Goal: Download file/media

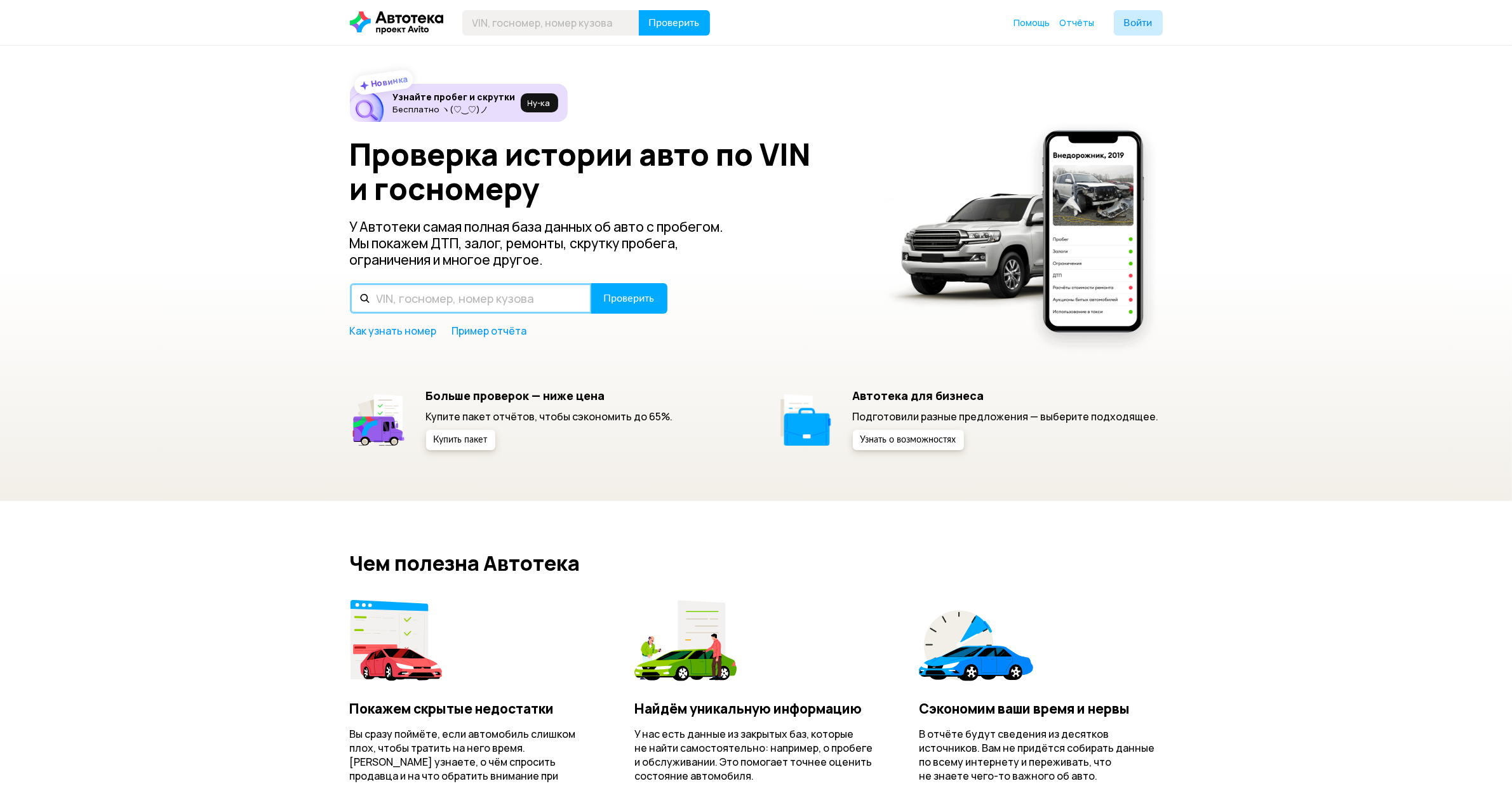
drag, startPoint x: 0, startPoint y: 0, endPoint x: 485, endPoint y: 305, distance: 572.9
click at [485, 305] on input "text" at bounding box center [471, 298] width 242 height 30
paste input "В956ЕУ193"
type input "В956ЕУ193"
click at [649, 299] on span "Проверить" at bounding box center [629, 299] width 51 height 10
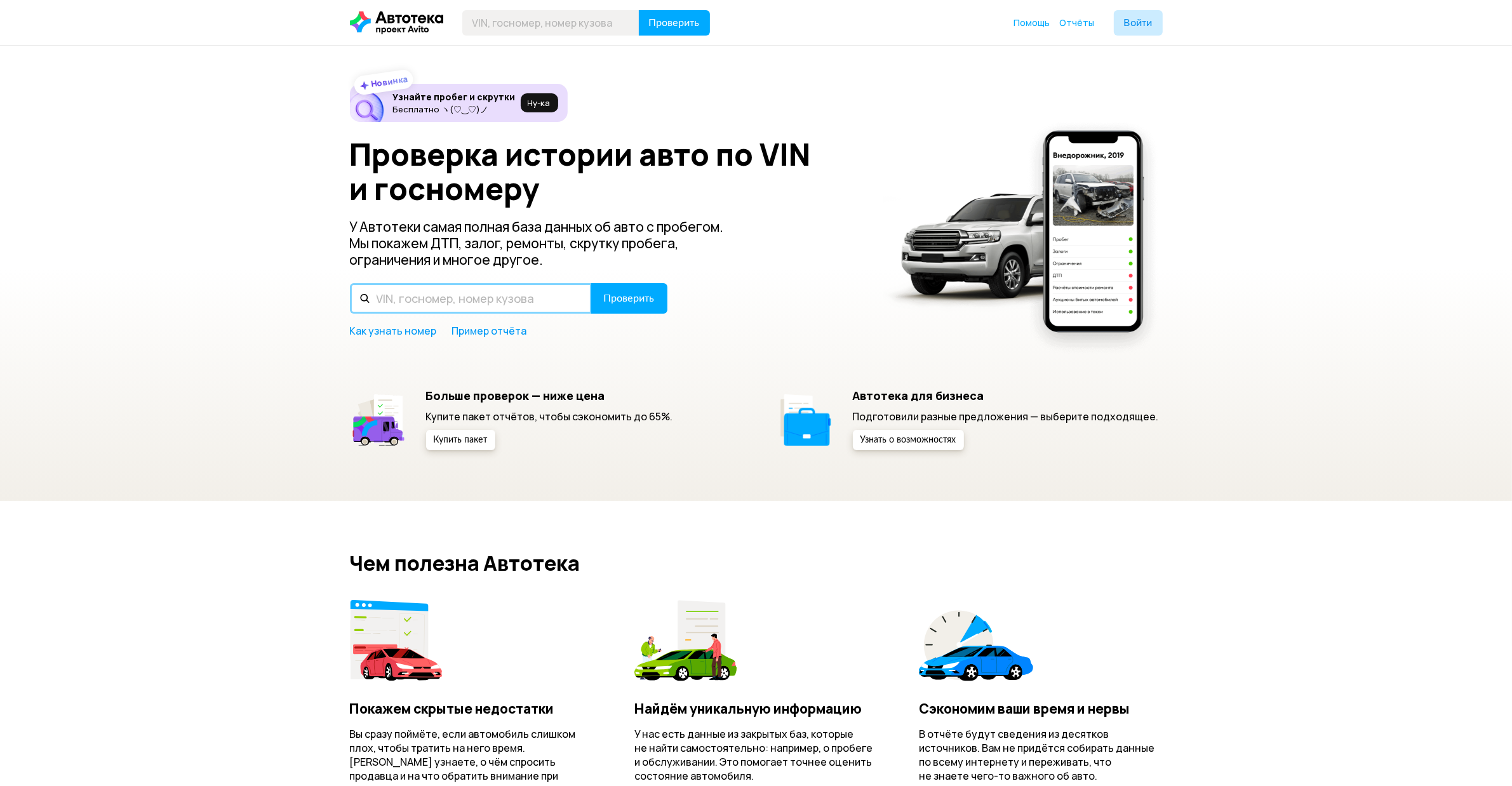
click at [492, 296] on input "text" at bounding box center [471, 298] width 242 height 30
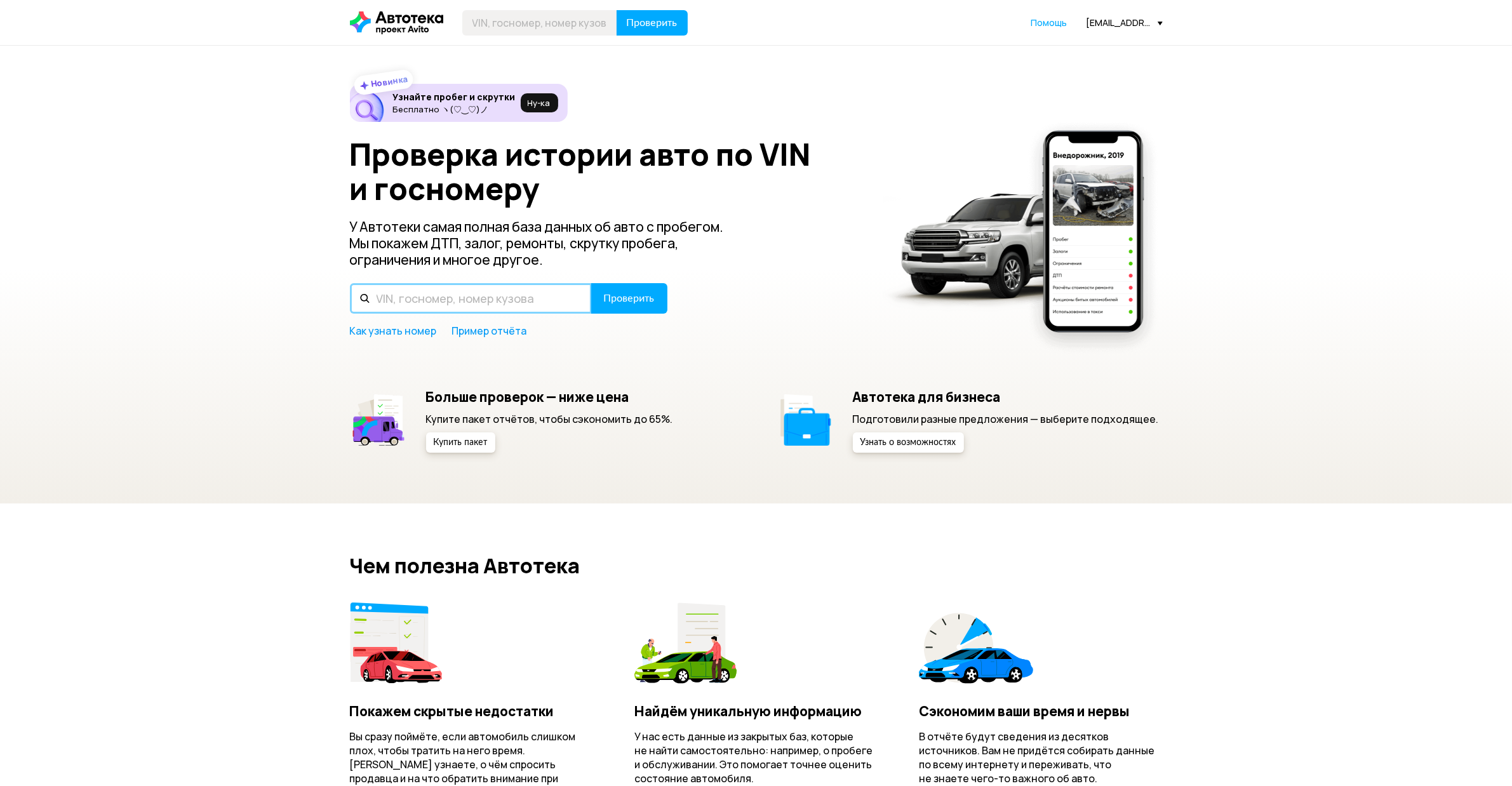
click at [502, 295] on input "text" at bounding box center [471, 298] width 242 height 30
paste input "В956ЕУ193"
type input "В956ЕУ193"
click at [657, 306] on button "Проверить" at bounding box center [629, 298] width 76 height 30
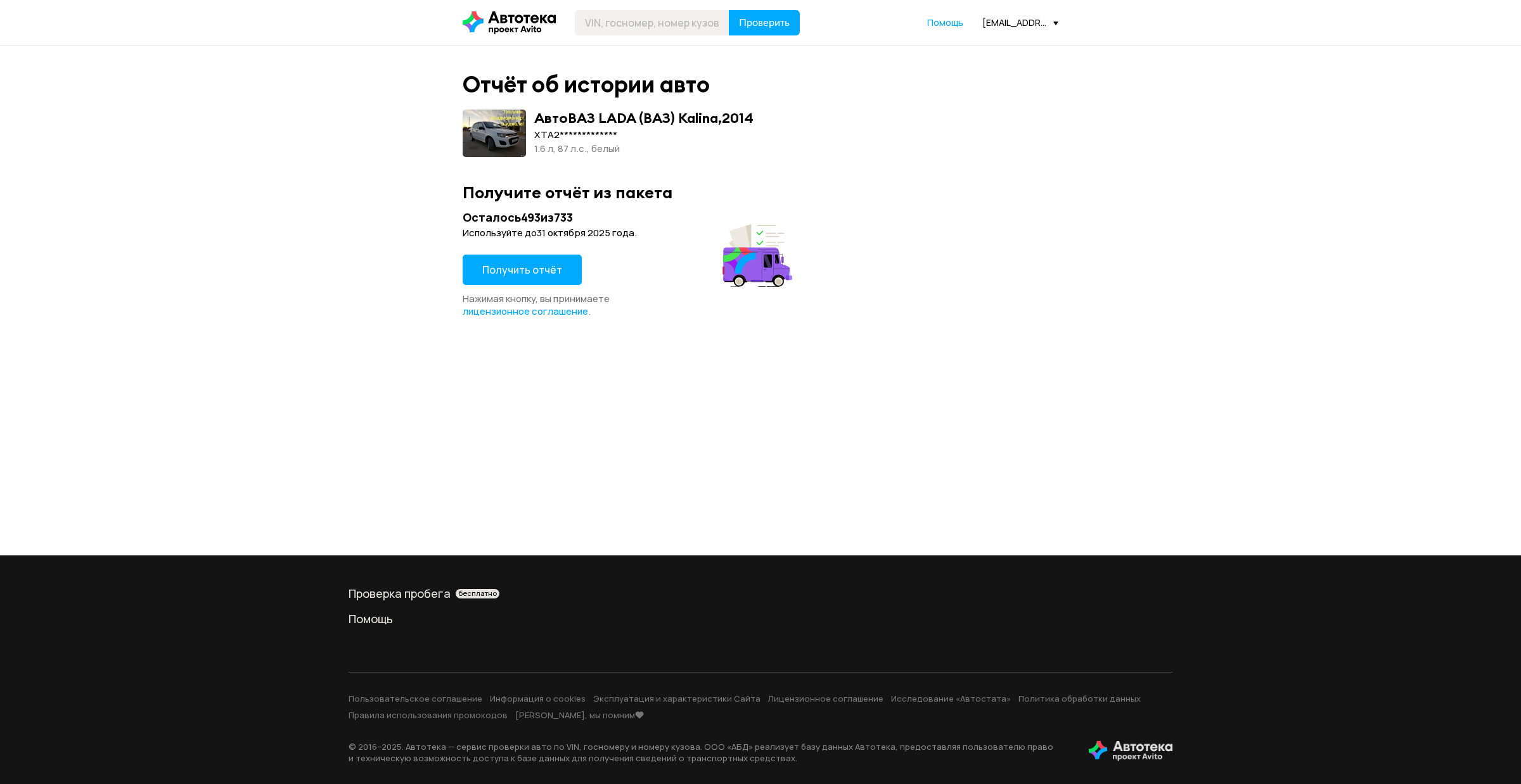
click at [548, 270] on span "Получить отчёт" at bounding box center [522, 270] width 80 height 14
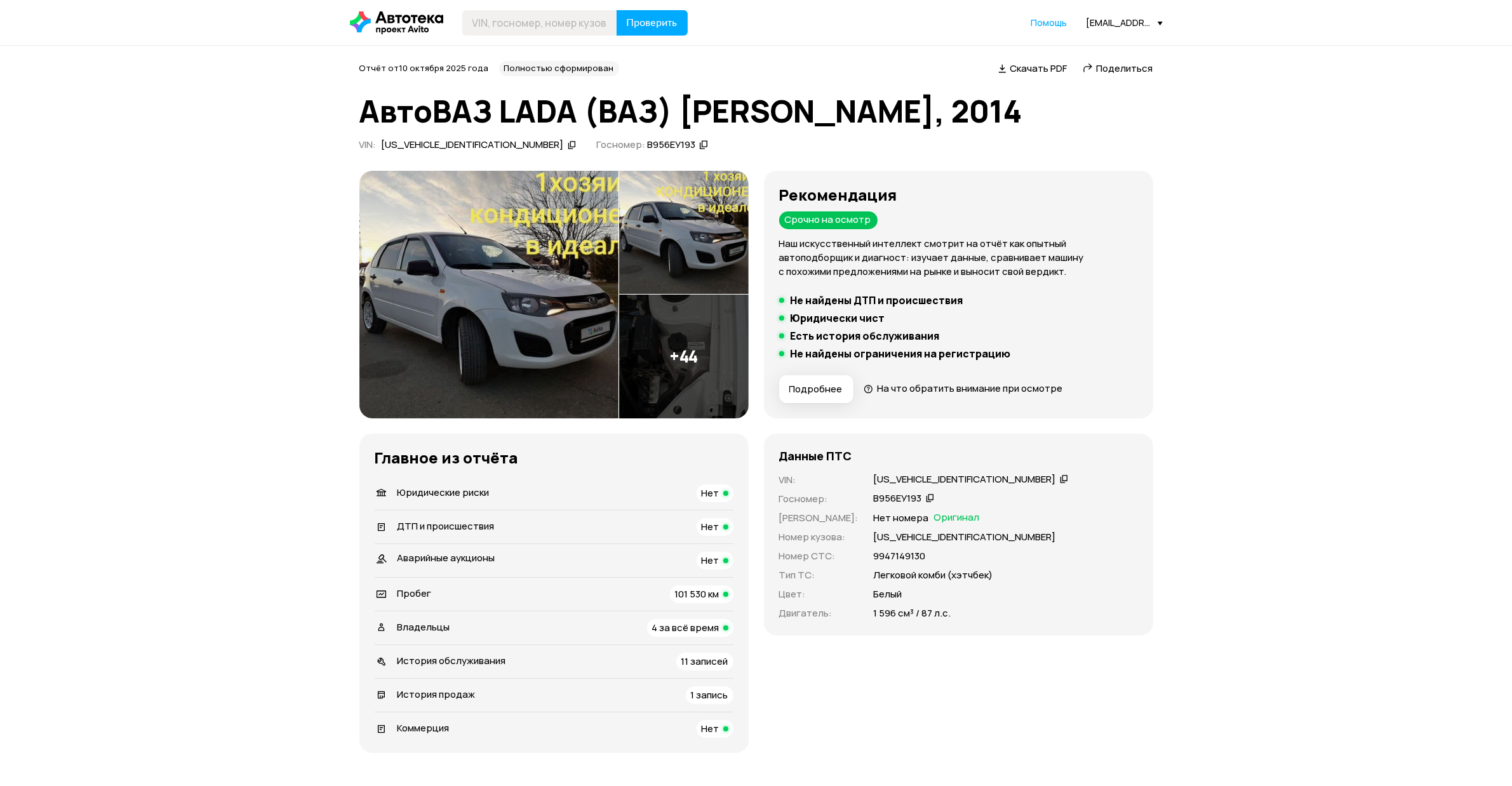
click at [1030, 68] on span "Скачать PDF" at bounding box center [1038, 67] width 57 height 13
